Goal: Information Seeking & Learning: Understand process/instructions

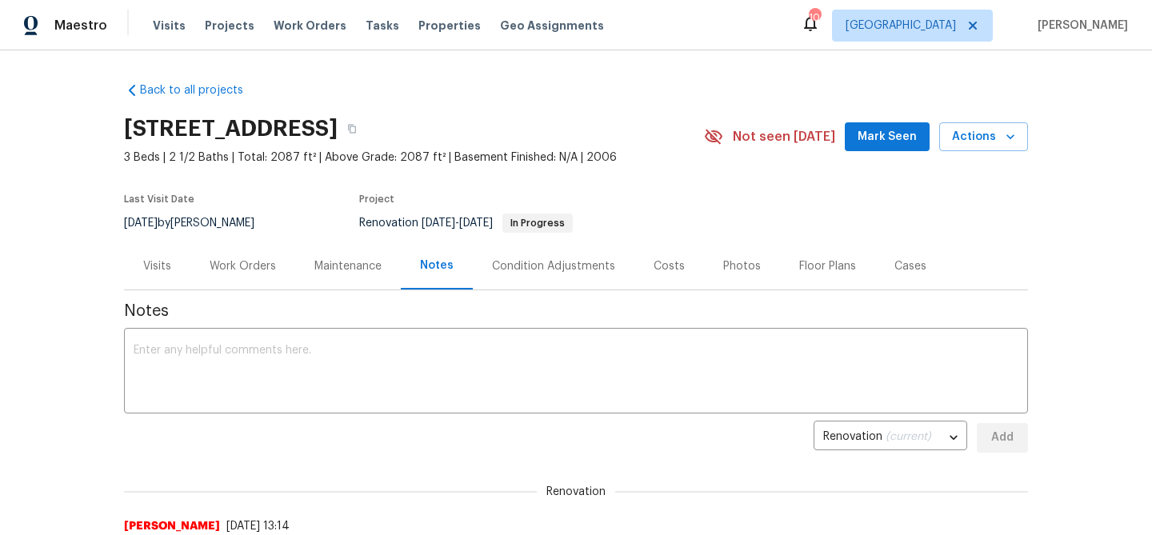
click at [256, 269] on div "Work Orders" at bounding box center [243, 266] width 66 height 16
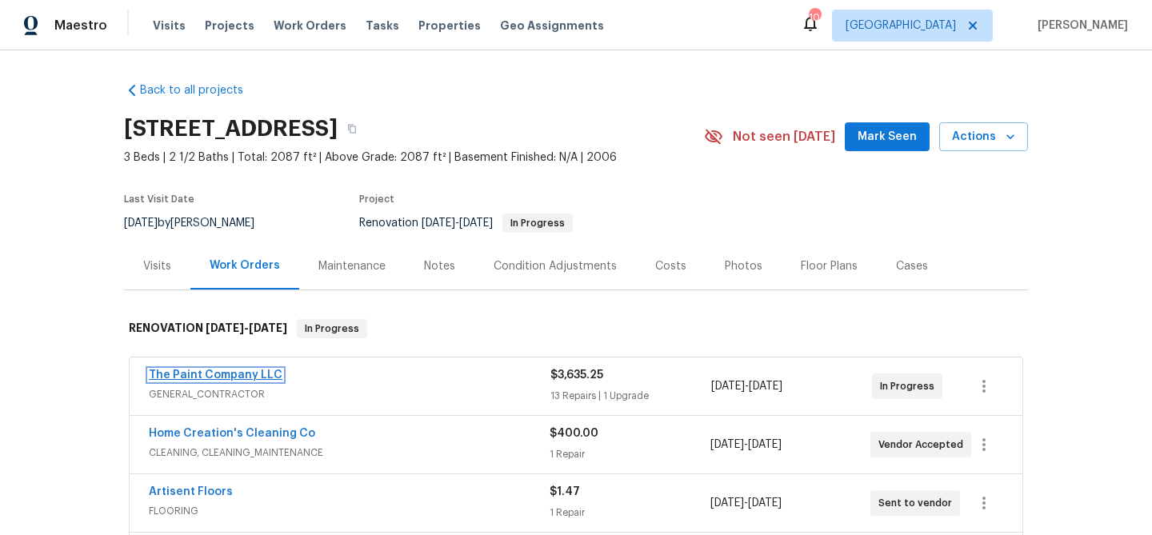
click at [222, 375] on link "The Paint Company LLC" at bounding box center [216, 375] width 134 height 11
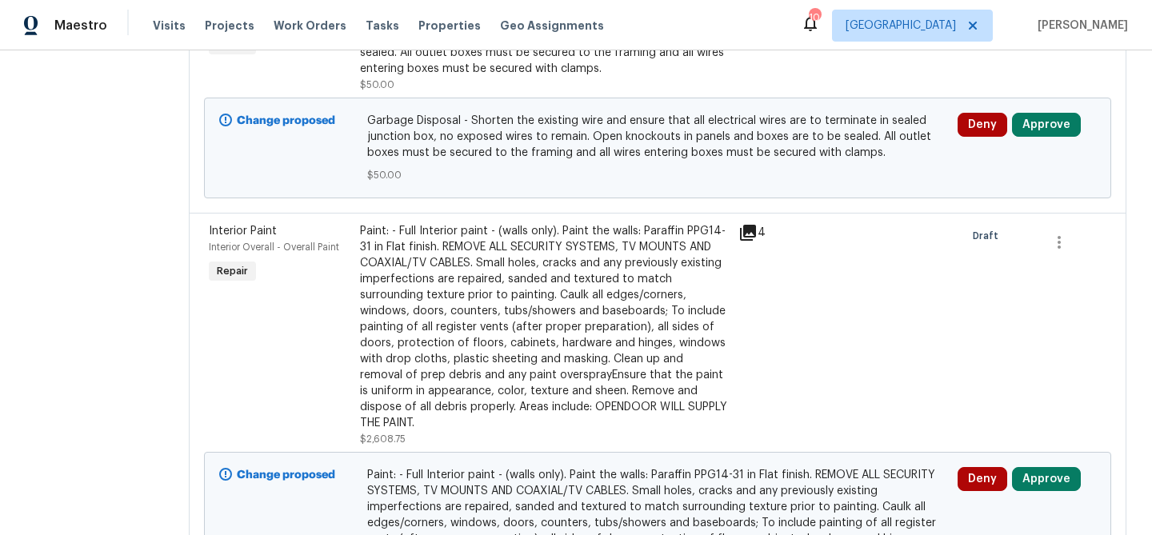
scroll to position [772, 0]
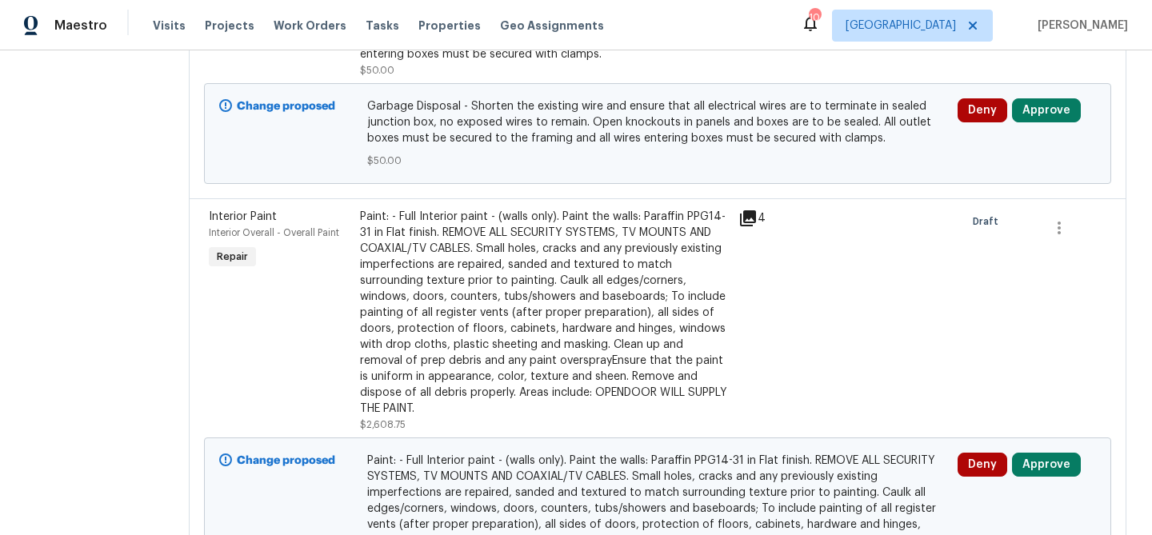
click at [579, 331] on div "Paint: - Full Interior paint - (walls only). Paint the walls: Paraffin PPG14-31…" at bounding box center [544, 313] width 369 height 208
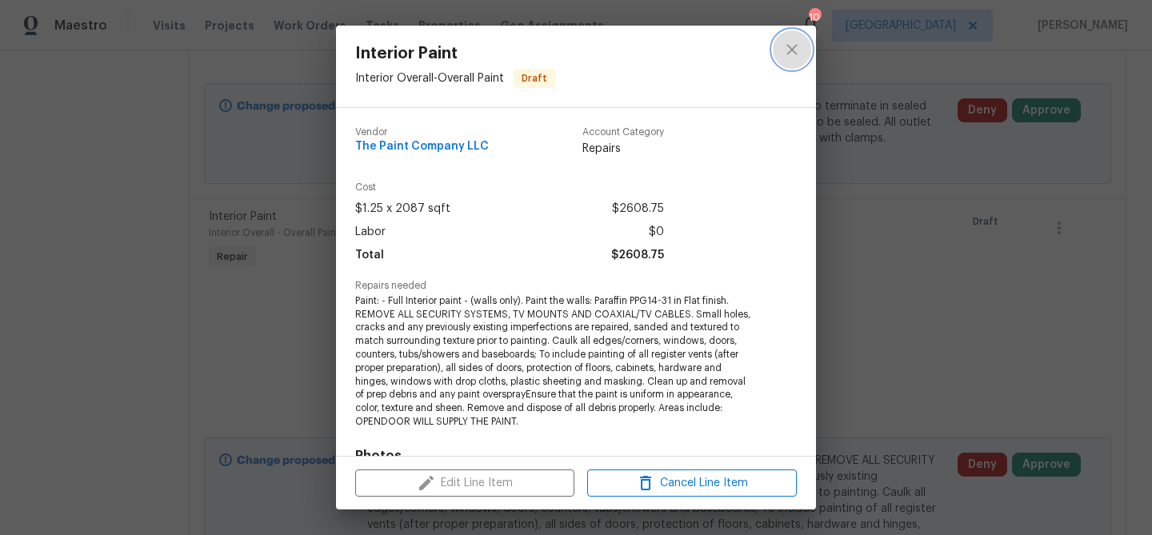
click at [793, 41] on icon "close" at bounding box center [792, 49] width 19 height 19
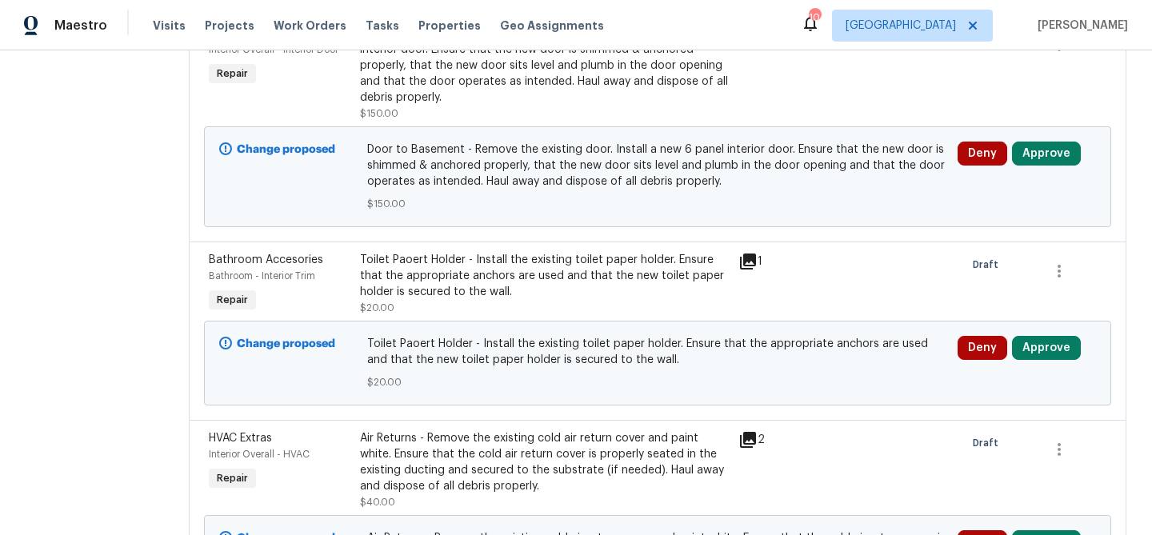
scroll to position [2974, 0]
